Goal: Communication & Community: Answer question/provide support

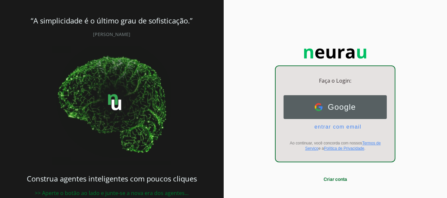
click at [335, 107] on span "Google" at bounding box center [339, 107] width 33 height 9
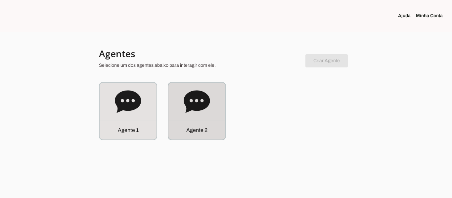
click at [185, 102] on icon at bounding box center [197, 101] width 26 height 23
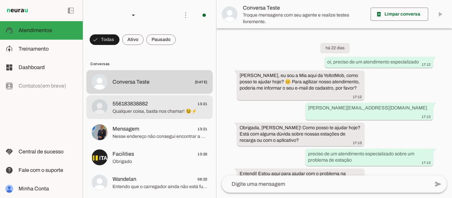
scroll to position [391, 0]
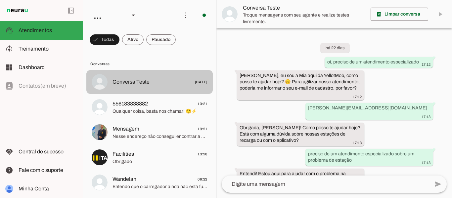
scroll to position [391, 0]
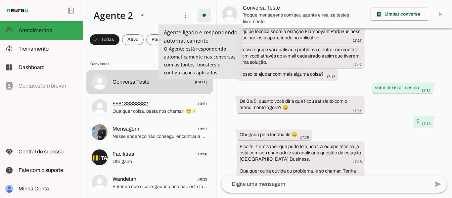
click at [203, 14] on span at bounding box center [204, 15] width 16 height 16
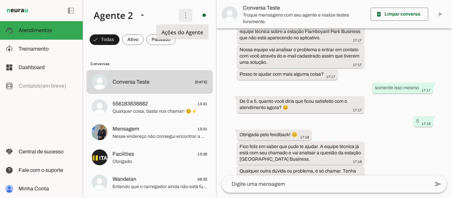
click at [179, 15] on span at bounding box center [186, 15] width 16 height 16
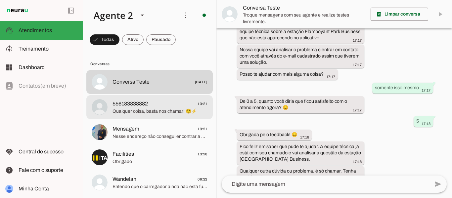
click at [149, 112] on span "Qualquer coisa, basta nos chamar! 😉⚡" at bounding box center [160, 111] width 95 height 7
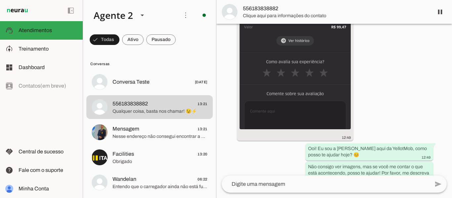
scroll to position [213, 0]
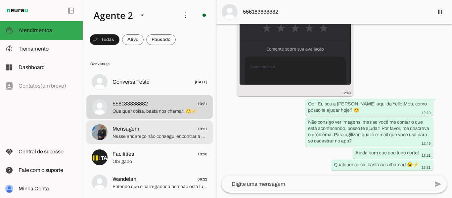
click at [150, 94] on md-item "Mensagem 13:21 Nesse endereço não consegui encontrar a estação de recarga" at bounding box center [149, 82] width 126 height 24
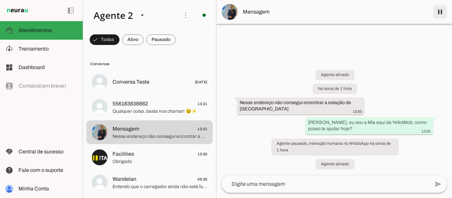
click at [443, 7] on span at bounding box center [440, 12] width 16 height 16
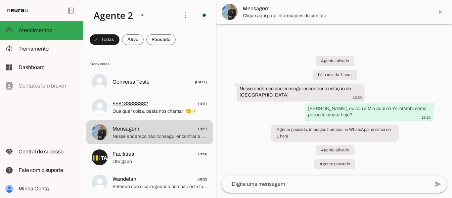
click at [441, 12] on md-item "Mensagem" at bounding box center [334, 12] width 236 height 24
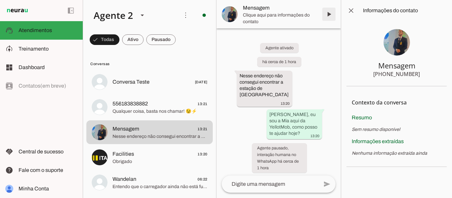
click at [330, 13] on span at bounding box center [329, 14] width 16 height 16
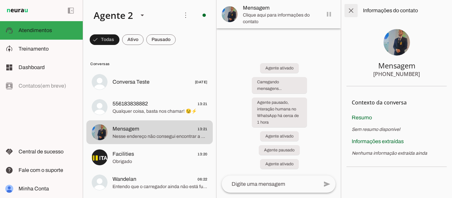
click at [352, 10] on span at bounding box center [351, 11] width 16 height 16
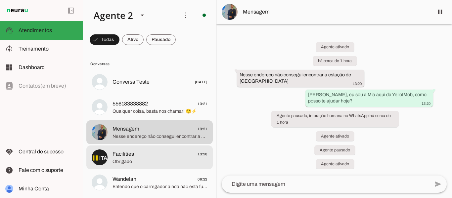
click at [166, 159] on span "Obrigado" at bounding box center [160, 162] width 95 height 7
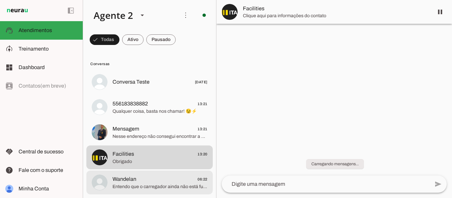
click at [165, 180] on span "Wandelan 06:22" at bounding box center [160, 179] width 95 height 8
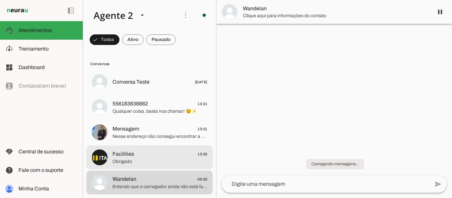
click at [158, 156] on span "Facilities 13:20" at bounding box center [160, 154] width 95 height 8
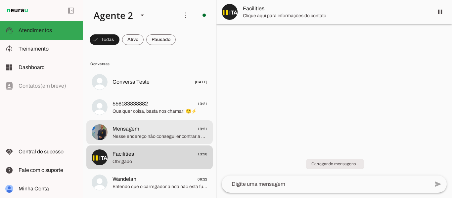
click at [156, 132] on span "Mensagem 13:21" at bounding box center [160, 129] width 95 height 8
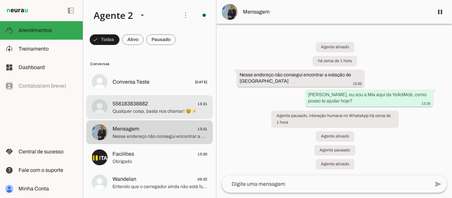
click at [148, 111] on span "Qualquer coisa, basta nos chamar! 😉⚡" at bounding box center [160, 111] width 95 height 7
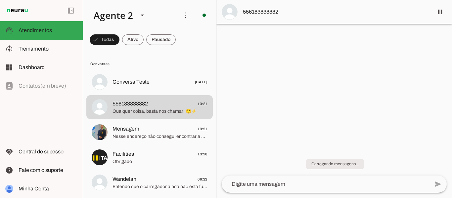
click at [286, 79] on div at bounding box center [334, 99] width 236 height 198
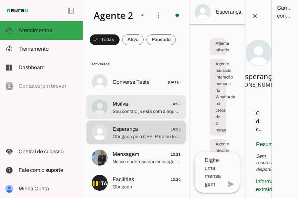
click at [141, 111] on span "Seu contato já está com a equipe responsável, que entrará em contato com o senh…" at bounding box center [147, 111] width 68 height 7
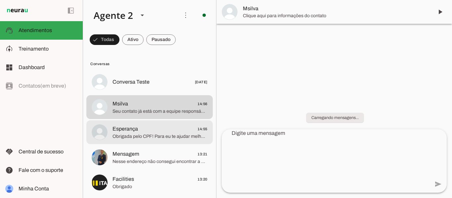
click at [145, 128] on span "Esperança 14:55" at bounding box center [160, 129] width 95 height 8
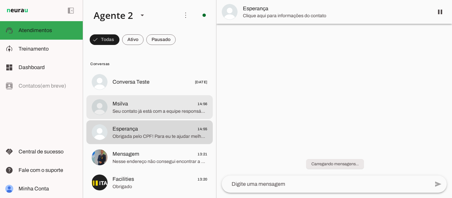
click at [147, 112] on span "Seu contato já está com a equipe responsável, que entrará em contato com o senh…" at bounding box center [160, 111] width 95 height 7
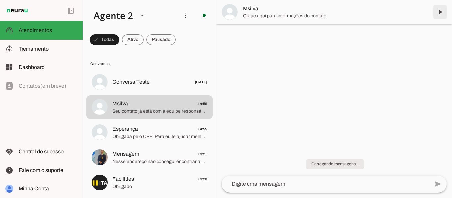
click at [441, 9] on span at bounding box center [440, 12] width 16 height 16
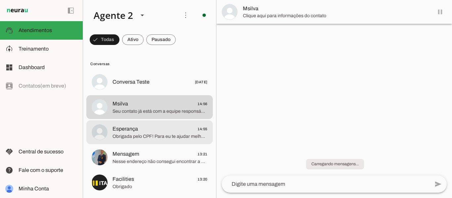
click at [141, 134] on span "Obrigada pelo CPF! Para eu te ajudar melhor, preciso que você me conte qual é o…" at bounding box center [160, 136] width 95 height 7
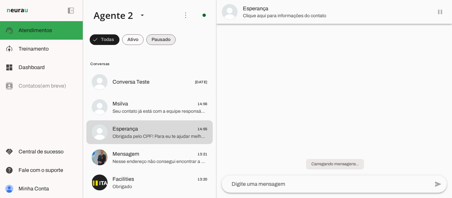
click at [119, 39] on span at bounding box center [105, 40] width 30 height 16
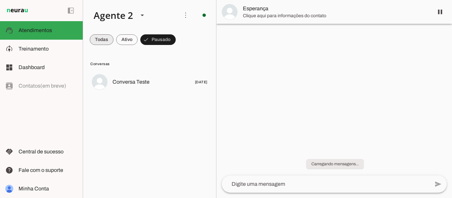
click at [99, 41] on span at bounding box center [102, 40] width 24 height 16
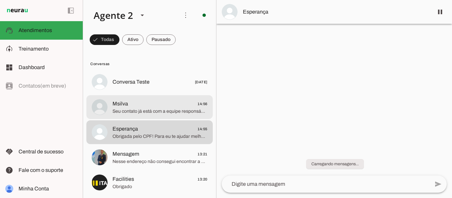
click at [132, 108] on span "Msilva 14:56" at bounding box center [160, 104] width 95 height 8
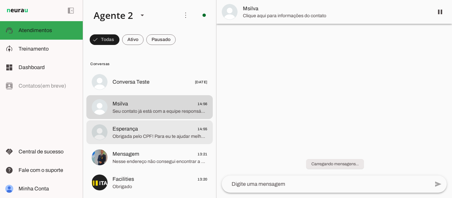
click at [134, 138] on span "Obrigada pelo CPF! Para eu te ajudar melhor, preciso que você me conte qual é o…" at bounding box center [160, 136] width 95 height 7
